Goal: Communication & Community: Connect with others

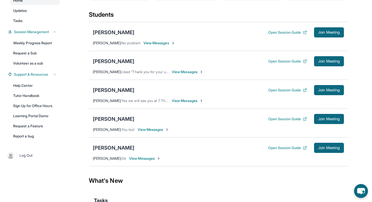
scroll to position [53, 0]
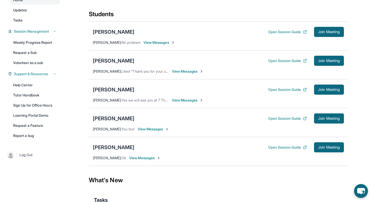
click at [106, 122] on div "[PERSON_NAME]" at bounding box center [113, 118] width 41 height 7
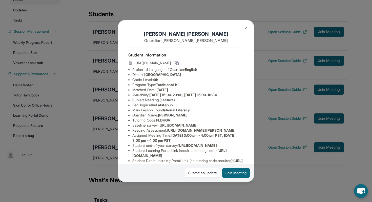
click at [242, 27] on button at bounding box center [246, 28] width 10 height 10
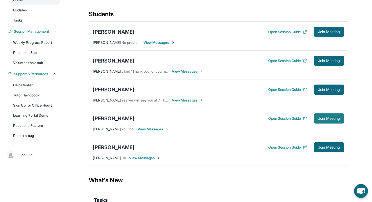
click at [327, 120] on span "Join Meeting" at bounding box center [329, 118] width 22 height 3
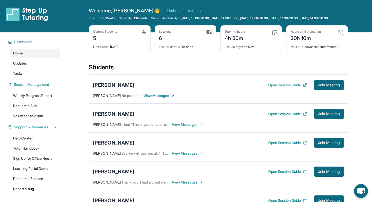
scroll to position [35, 0]
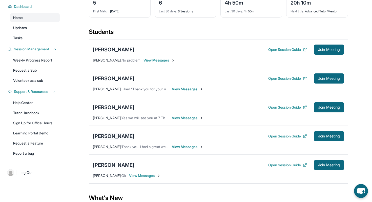
click at [97, 139] on div "[PERSON_NAME]" at bounding box center [113, 136] width 41 height 7
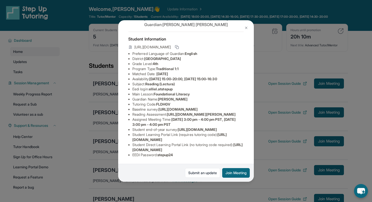
scroll to position [25, 0]
click at [247, 27] on img at bounding box center [246, 28] width 4 height 4
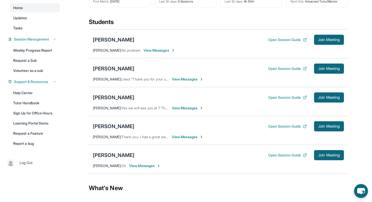
scroll to position [45, 0]
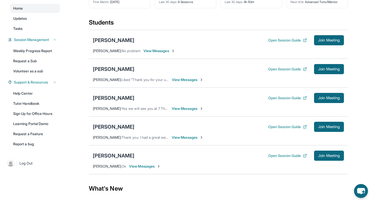
click at [108, 130] on div "[PERSON_NAME]" at bounding box center [113, 126] width 41 height 7
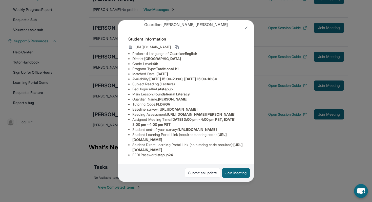
scroll to position [56, 0]
drag, startPoint x: 169, startPoint y: 89, endPoint x: 238, endPoint y: 95, distance: 68.6
click at [238, 112] on li "Reading Assessment : [URL][DOMAIN_NAME][PERSON_NAME]" at bounding box center [187, 114] width 111 height 5
copy span "[URL][DOMAIN_NAME][PERSON_NAME]"
click at [288, 183] on div "[PERSON_NAME] Guardian: [PERSON_NAME] Student Information [URL][DOMAIN_NAME] Pr…" at bounding box center [186, 101] width 372 height 202
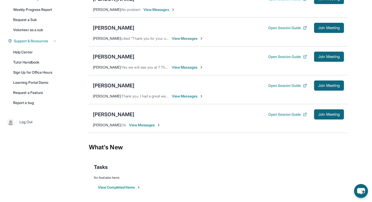
click at [100, 85] on div "[PERSON_NAME]" at bounding box center [113, 85] width 41 height 7
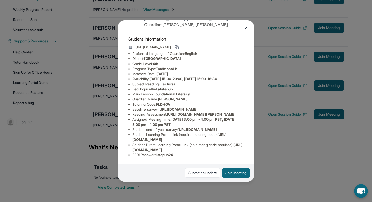
click at [245, 28] on img at bounding box center [246, 28] width 4 height 4
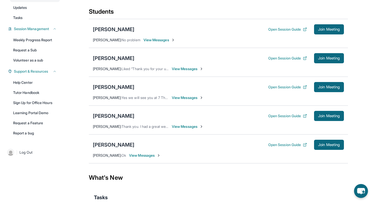
scroll to position [73, 0]
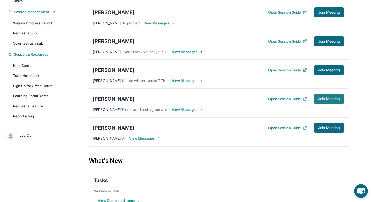
click at [318, 100] on span "Join Meeting" at bounding box center [329, 98] width 22 height 3
